Goal: Information Seeking & Learning: Learn about a topic

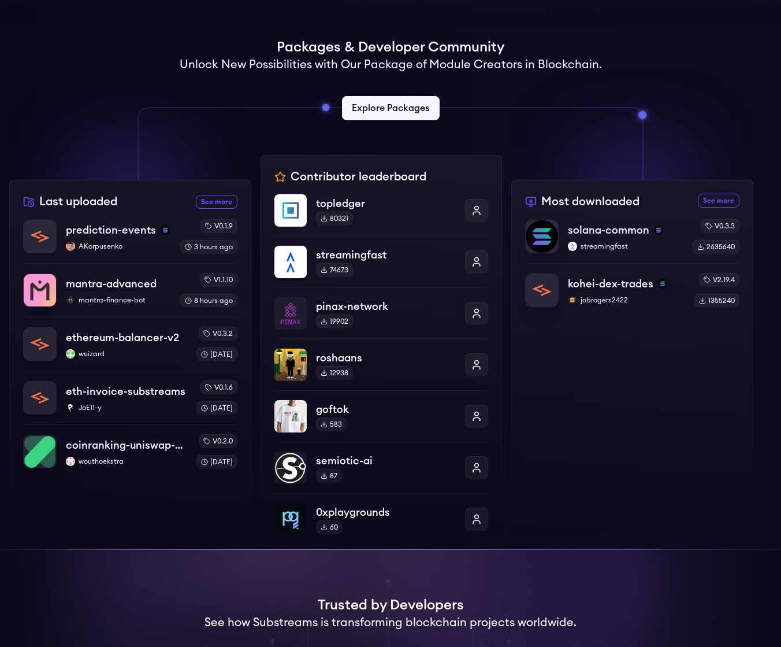
scroll to position [264, 0]
click at [603, 234] on p "solana-common" at bounding box center [608, 229] width 83 height 16
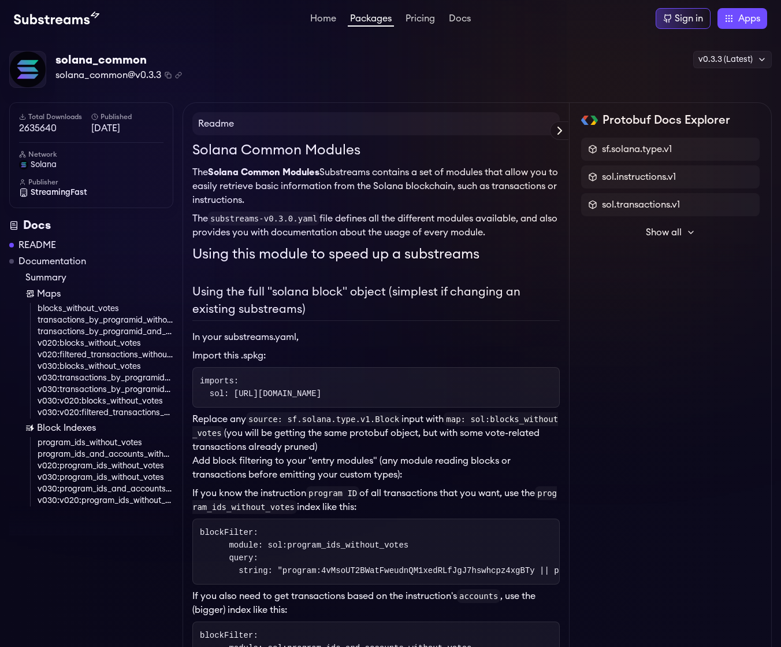
click at [676, 229] on span "Show all" at bounding box center [664, 232] width 36 height 14
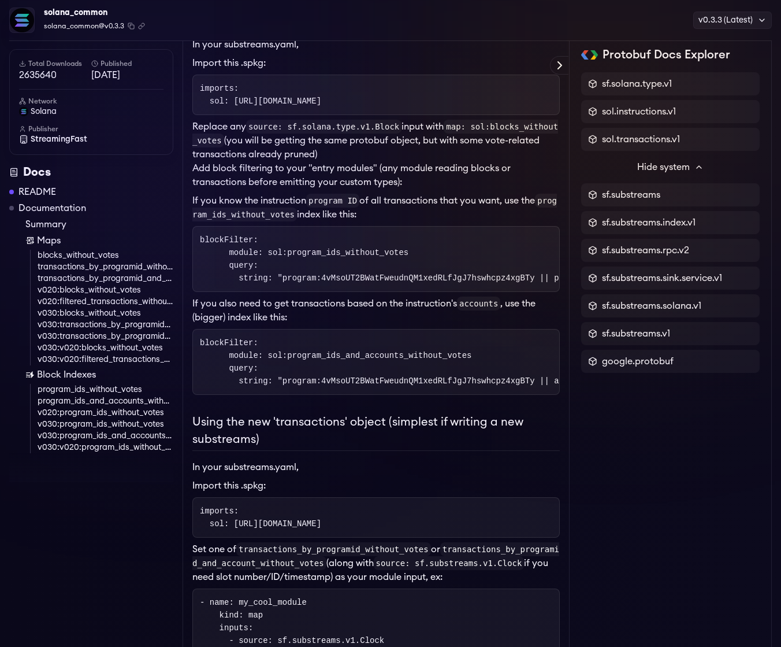
scroll to position [320, 0]
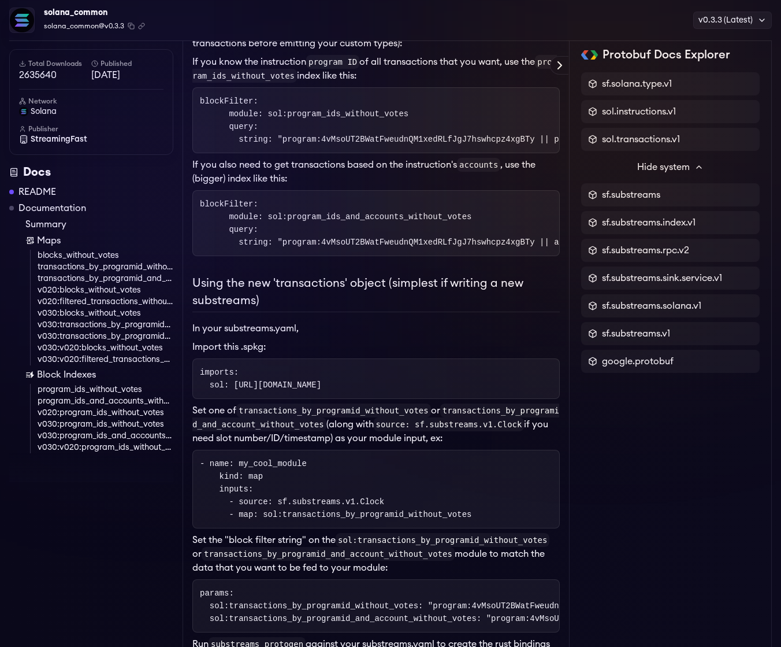
click at [557, 272] on div "Solana Common Modules The Solana Common Modules Substreams contains a set of mo…" at bounding box center [376, 551] width 368 height 1685
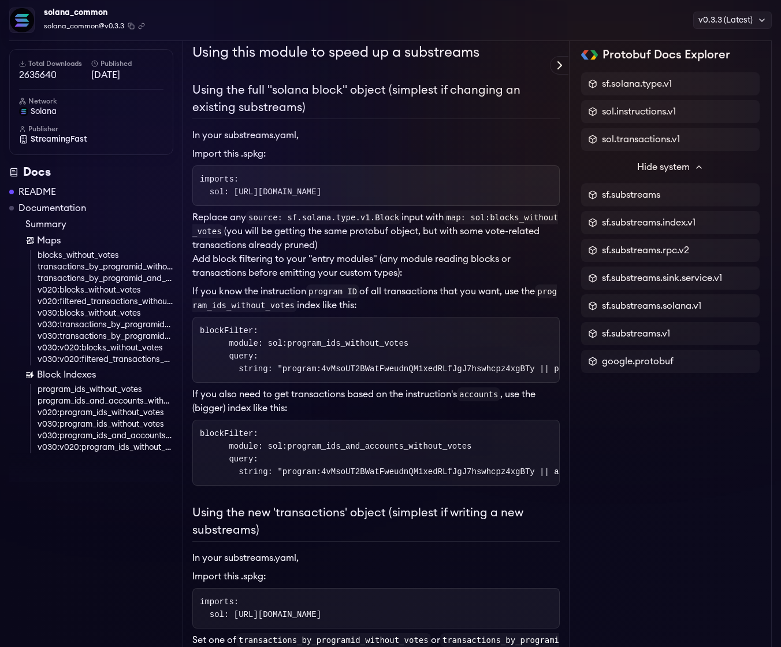
scroll to position [0, 0]
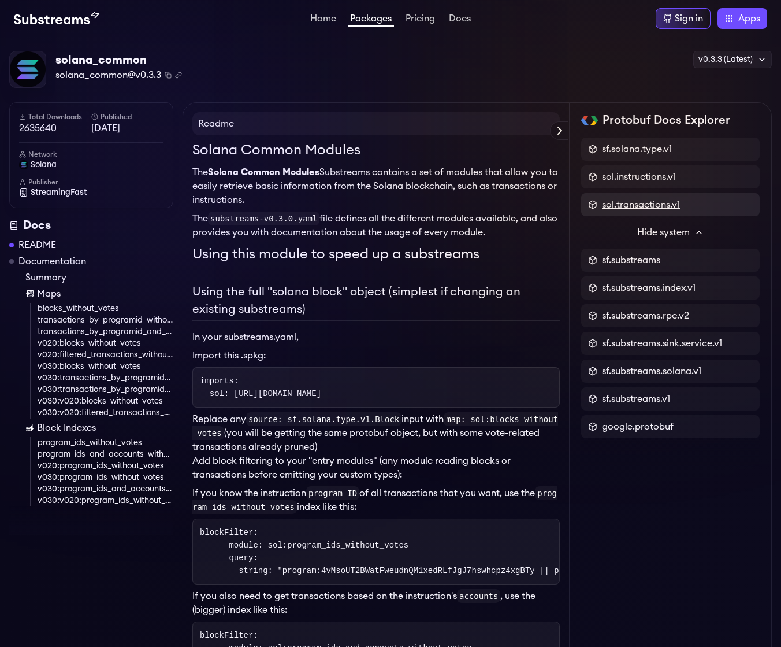
click at [637, 207] on span "sol.transactions.v1" at bounding box center [641, 205] width 78 height 14
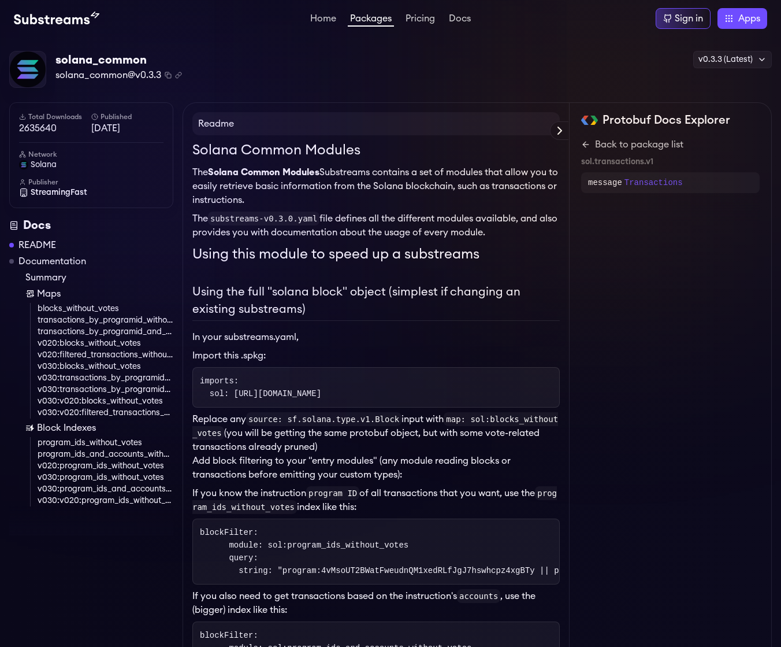
click at [645, 184] on p "Transactions" at bounding box center [654, 183] width 58 height 12
click at [588, 146] on icon at bounding box center [585, 144] width 9 height 9
click at [459, 17] on link "Docs" at bounding box center [460, 20] width 27 height 12
